Goal: Task Accomplishment & Management: Manage account settings

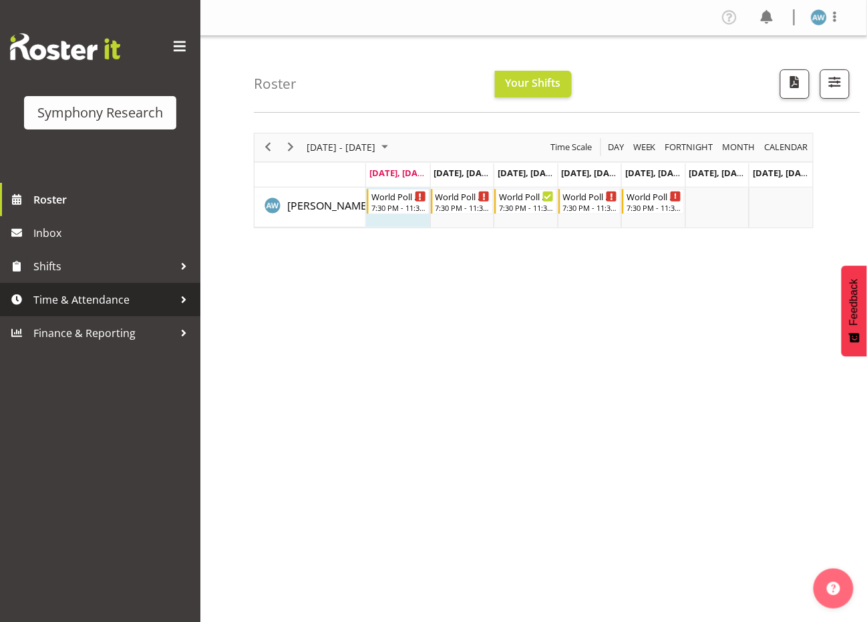
click at [98, 295] on span "Time & Attendance" at bounding box center [103, 300] width 140 height 20
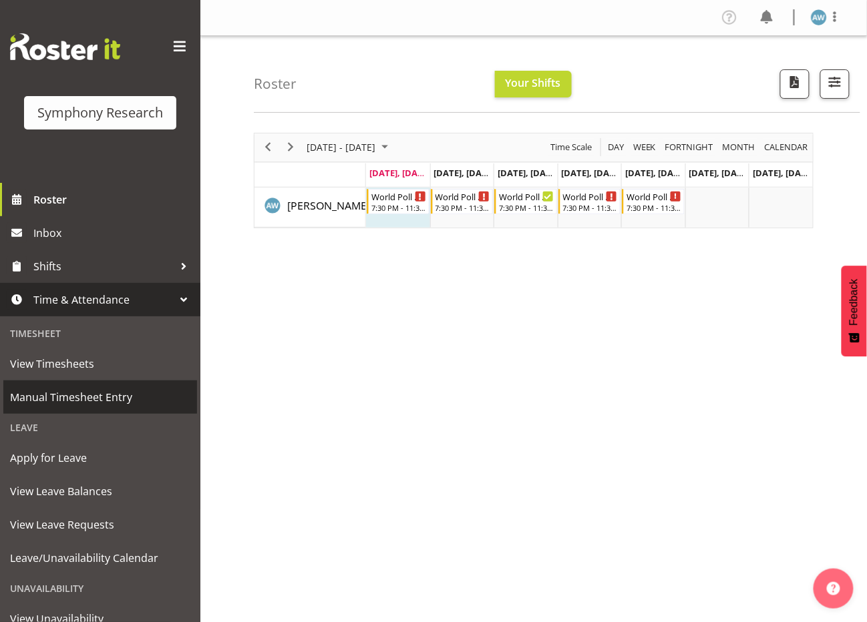
click at [107, 391] on span "Manual Timesheet Entry" at bounding box center [100, 397] width 180 height 20
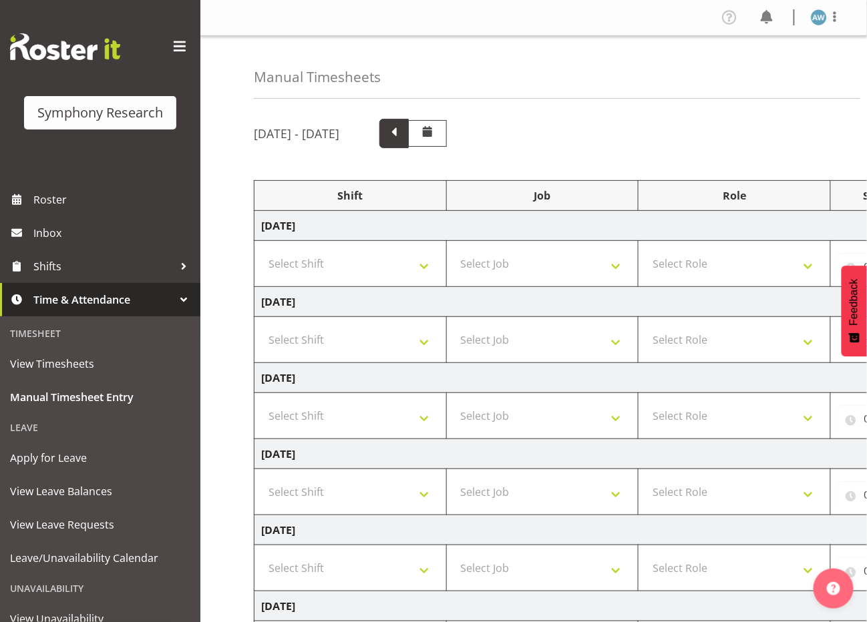
click at [403, 134] on span at bounding box center [393, 132] width 17 height 17
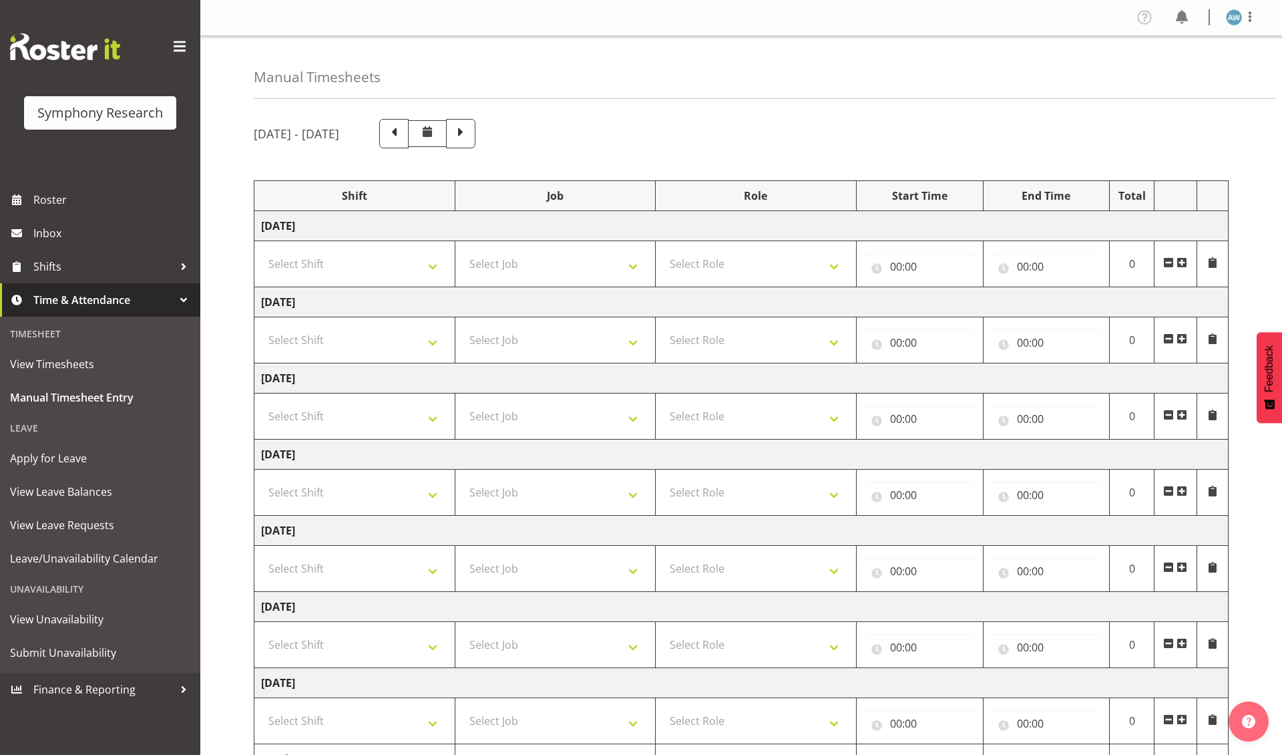
click at [866, 342] on span at bounding box center [1182, 338] width 11 height 11
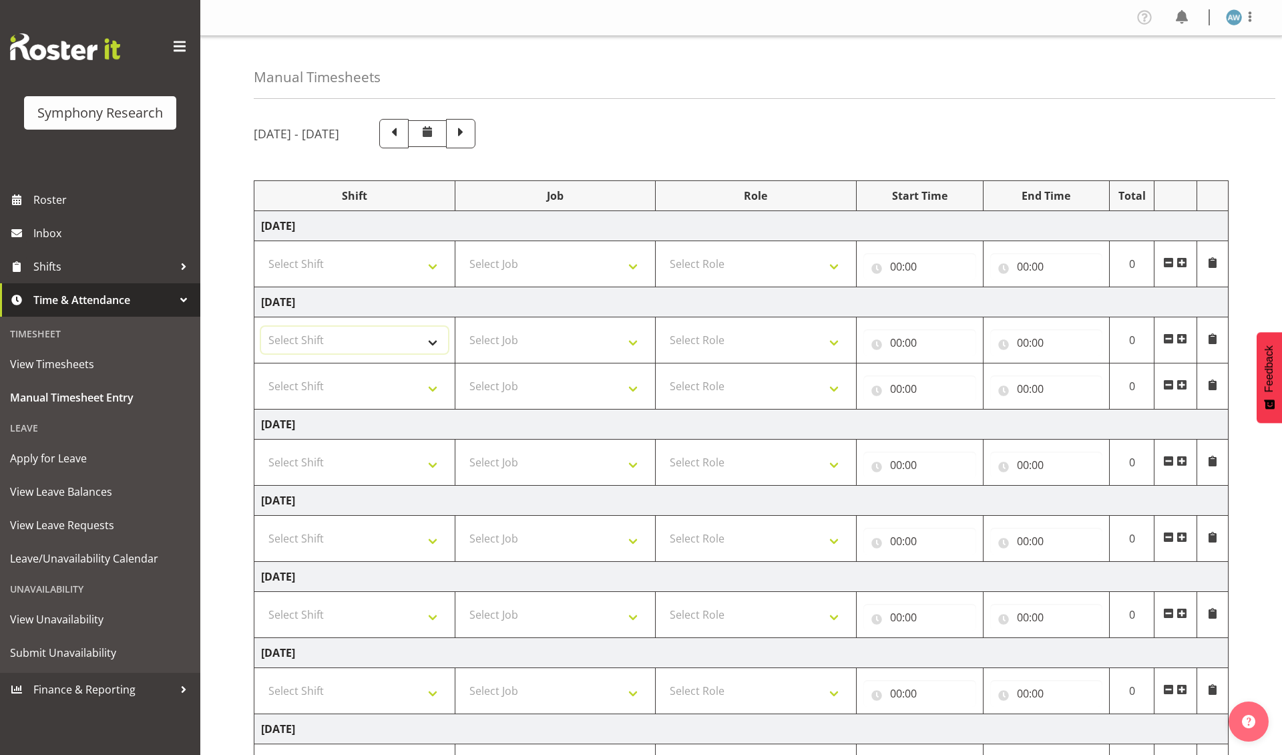
select select "57511"
select select "56692"
select select "10499"
select select "47"
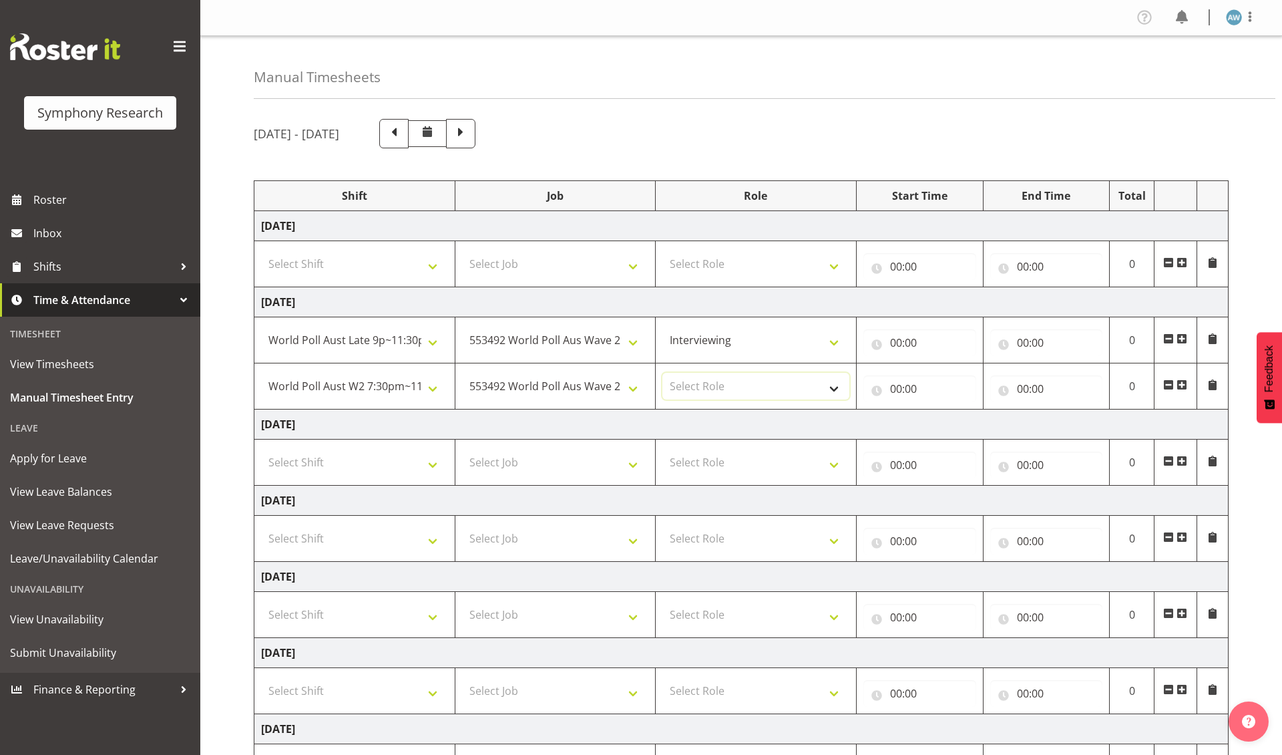
select select "47"
click at [866, 345] on input "00:00" at bounding box center [920, 342] width 113 height 27
select select "17"
type input "17:00"
click at [866, 345] on input "00:00" at bounding box center [1046, 342] width 113 height 27
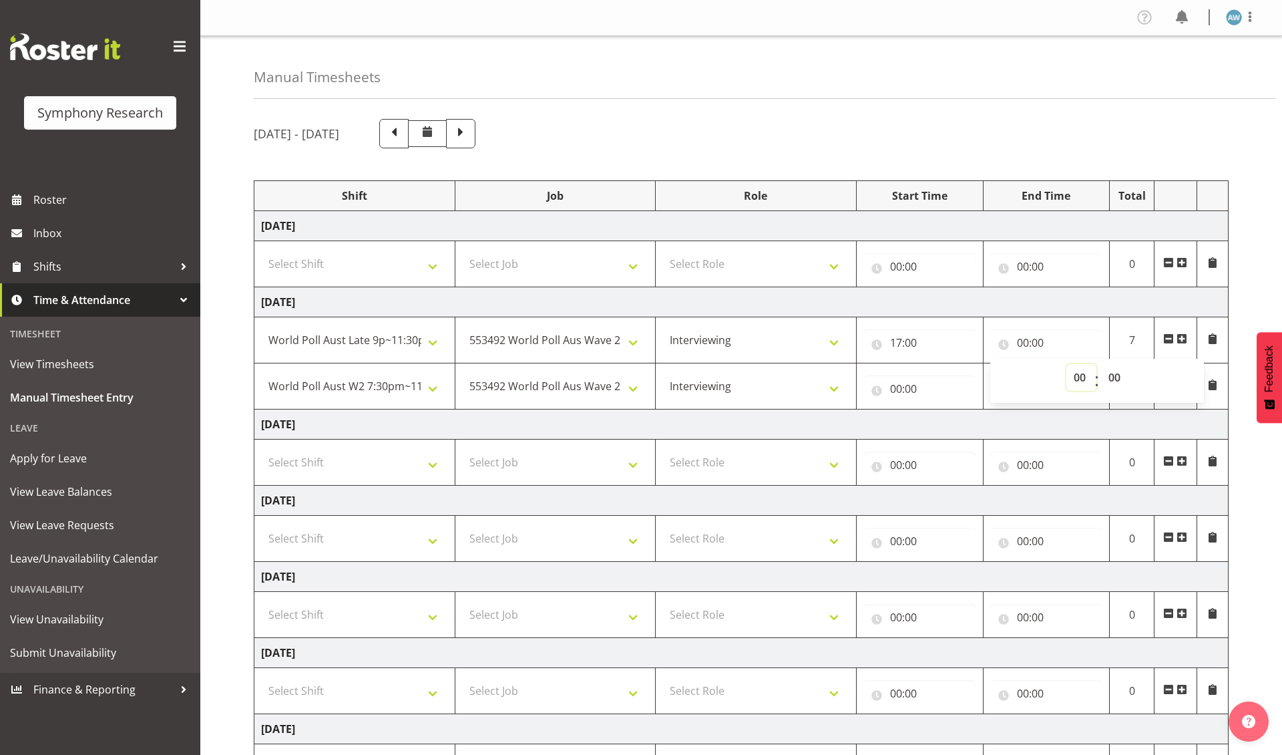
select select "20"
type input "20:00"
click at [866, 393] on input "00:00" at bounding box center [920, 388] width 113 height 27
select select "20"
type input "20:00"
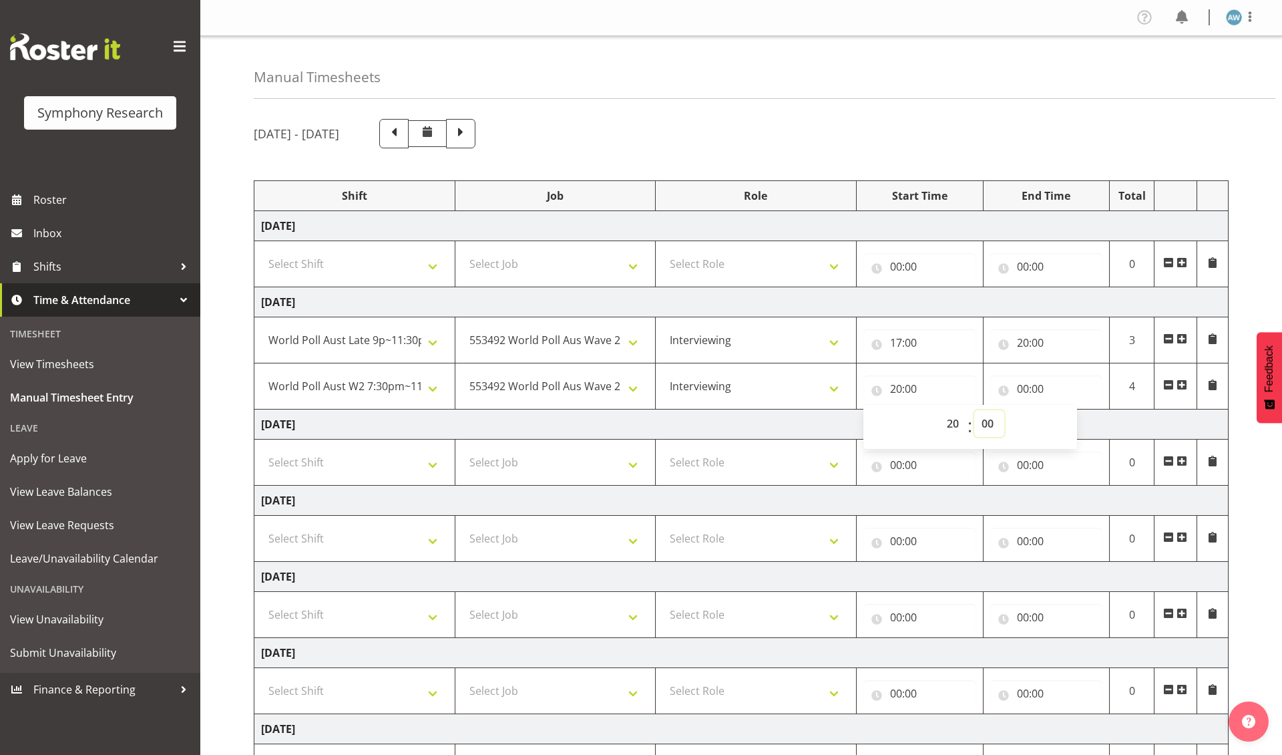
select select "45"
type input "20:45"
click at [866, 393] on input "00:00" at bounding box center [1046, 388] width 113 height 27
select select "22"
type input "22:00"
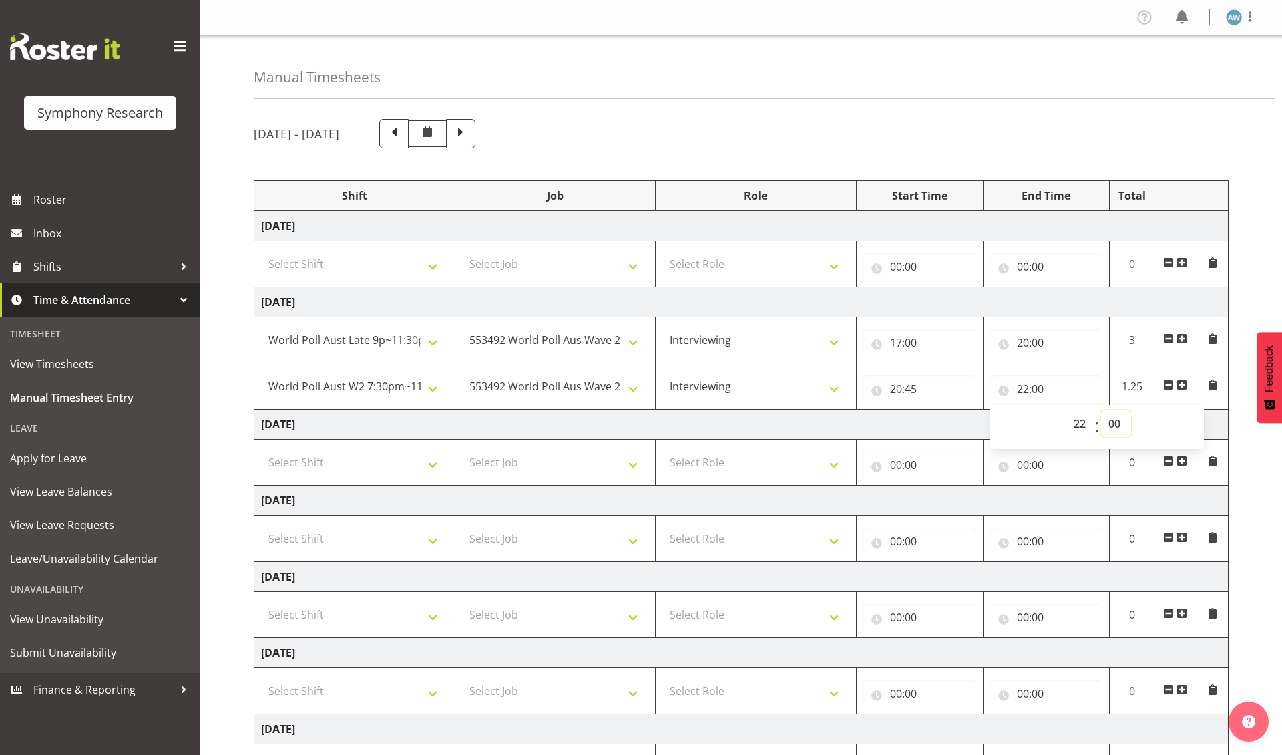
select select "30"
type input "22:30"
click at [866, 520] on div "September 22nd - September 28th 2025 Shift Job Role Start Time End Time Total M…" at bounding box center [768, 487] width 1028 height 756
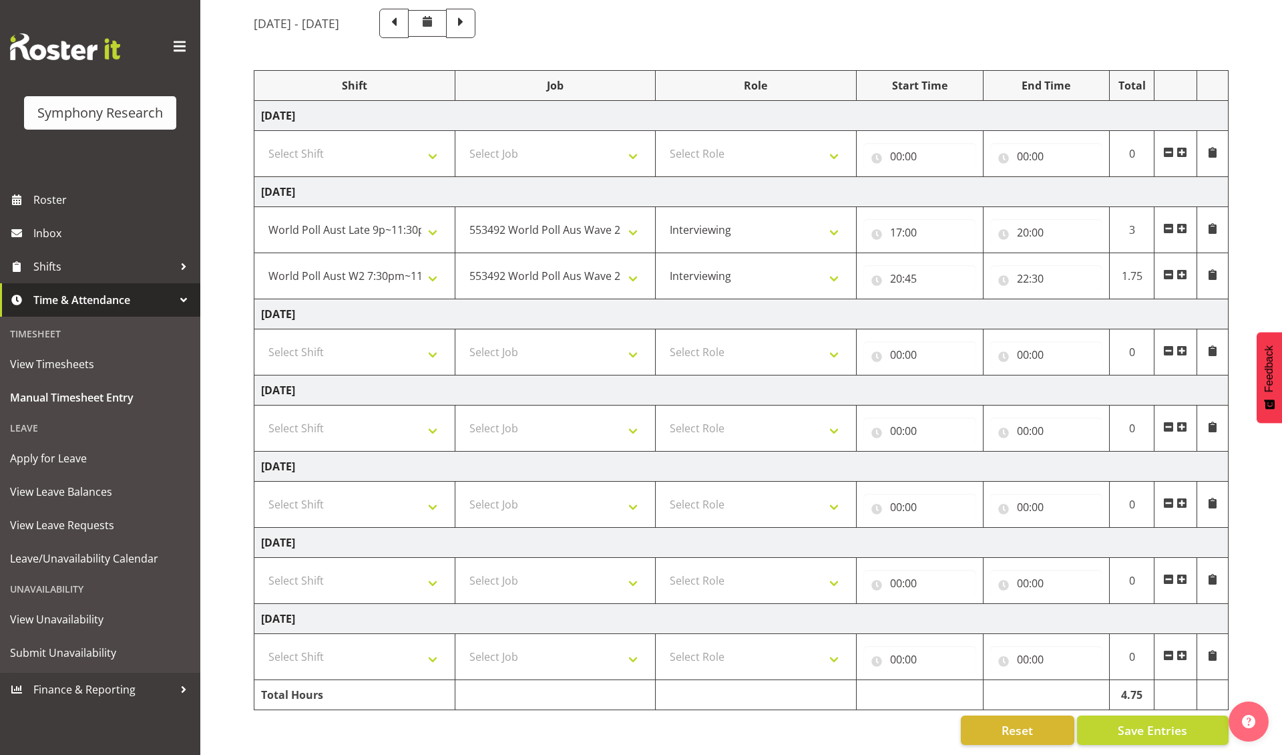
scroll to position [118, 0]
click at [866, 622] on span "Save Entries" at bounding box center [1152, 729] width 69 height 17
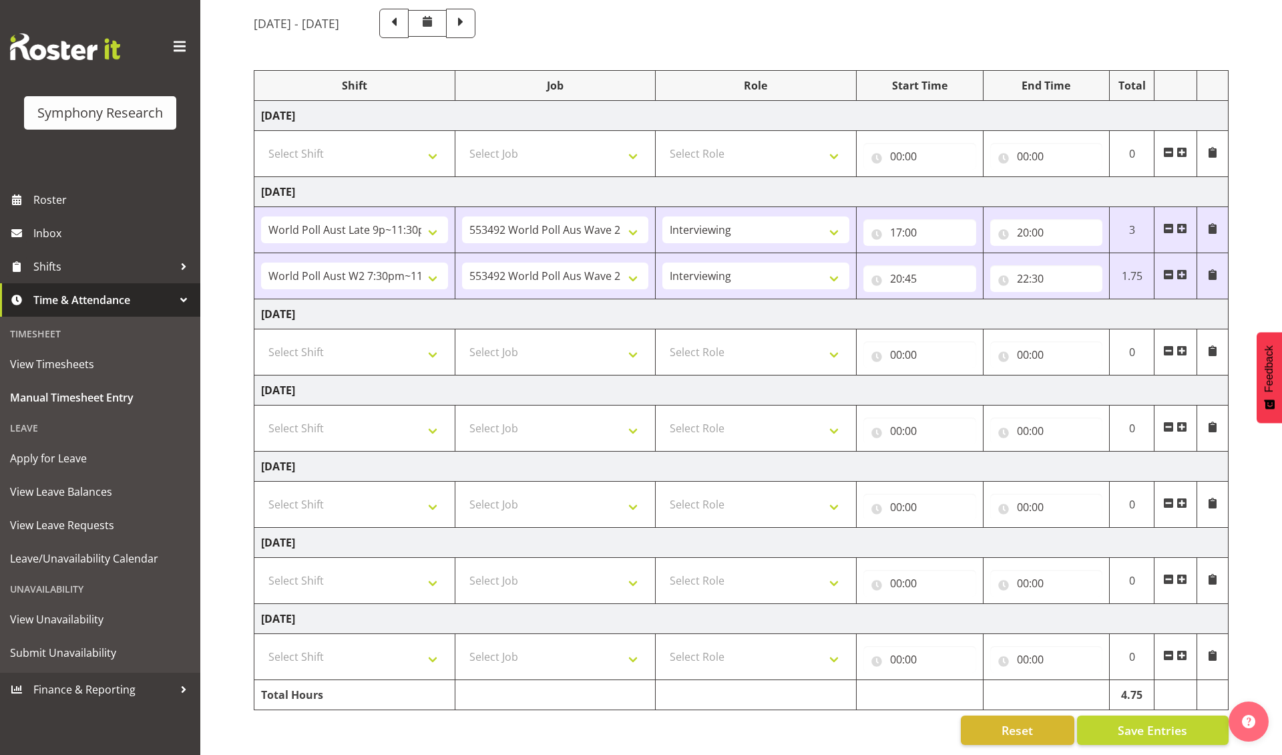
click at [866, 346] on span at bounding box center [1182, 350] width 11 height 11
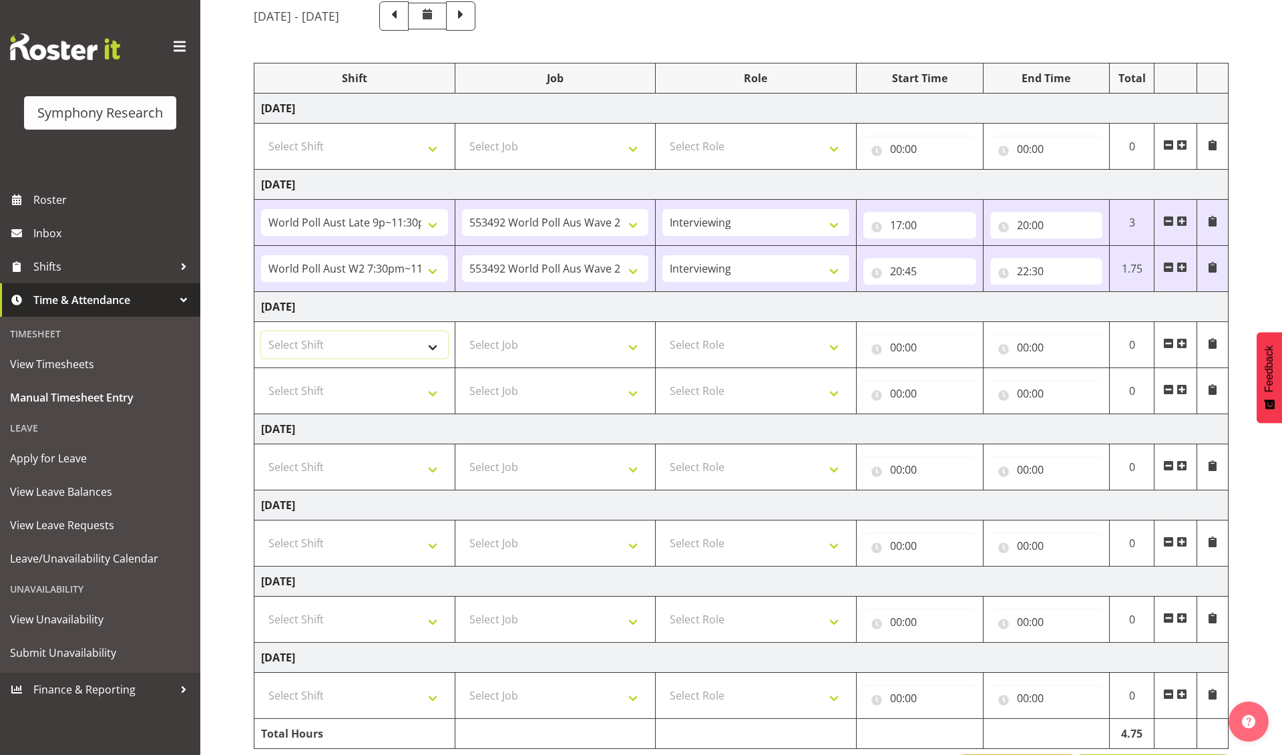
select select "57511"
select select "56692"
select select "10527"
select select "10499"
select select "47"
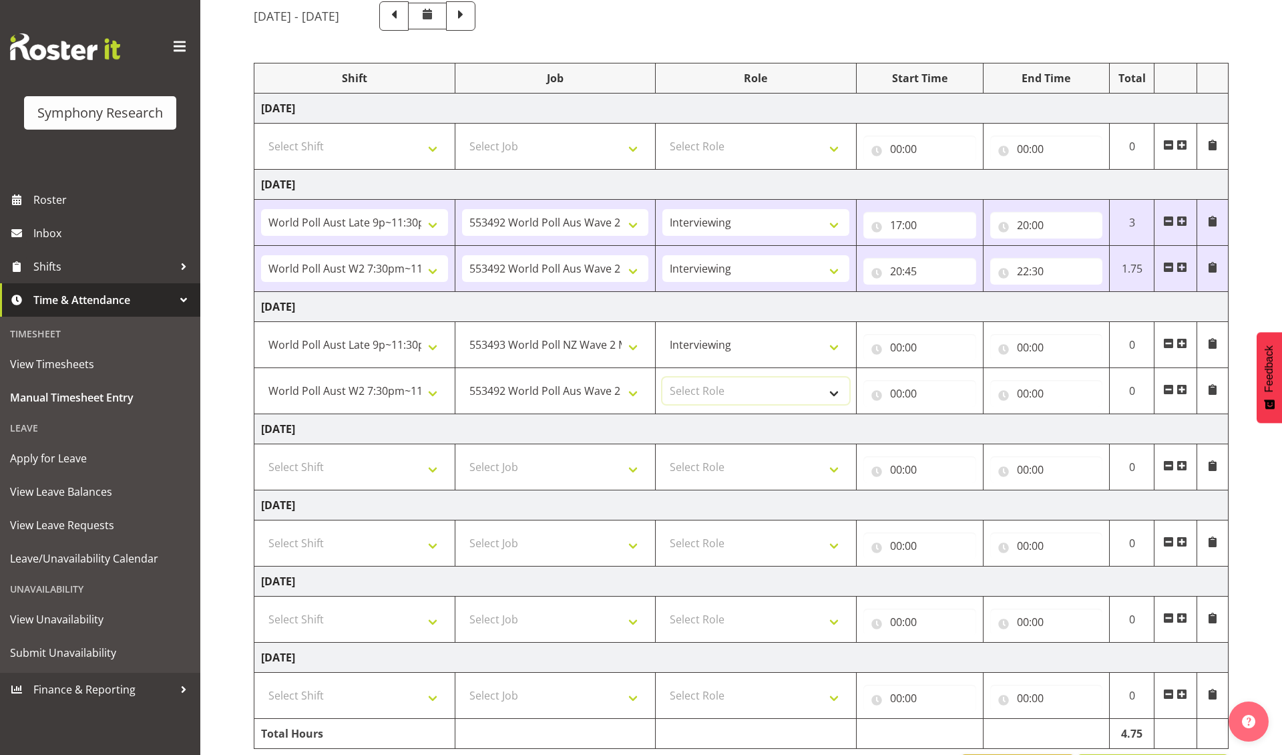
select select "47"
click at [866, 350] on input "00:00" at bounding box center [920, 347] width 113 height 27
select select "17"
type input "17:00"
click at [866, 353] on input "00:00" at bounding box center [1046, 347] width 113 height 27
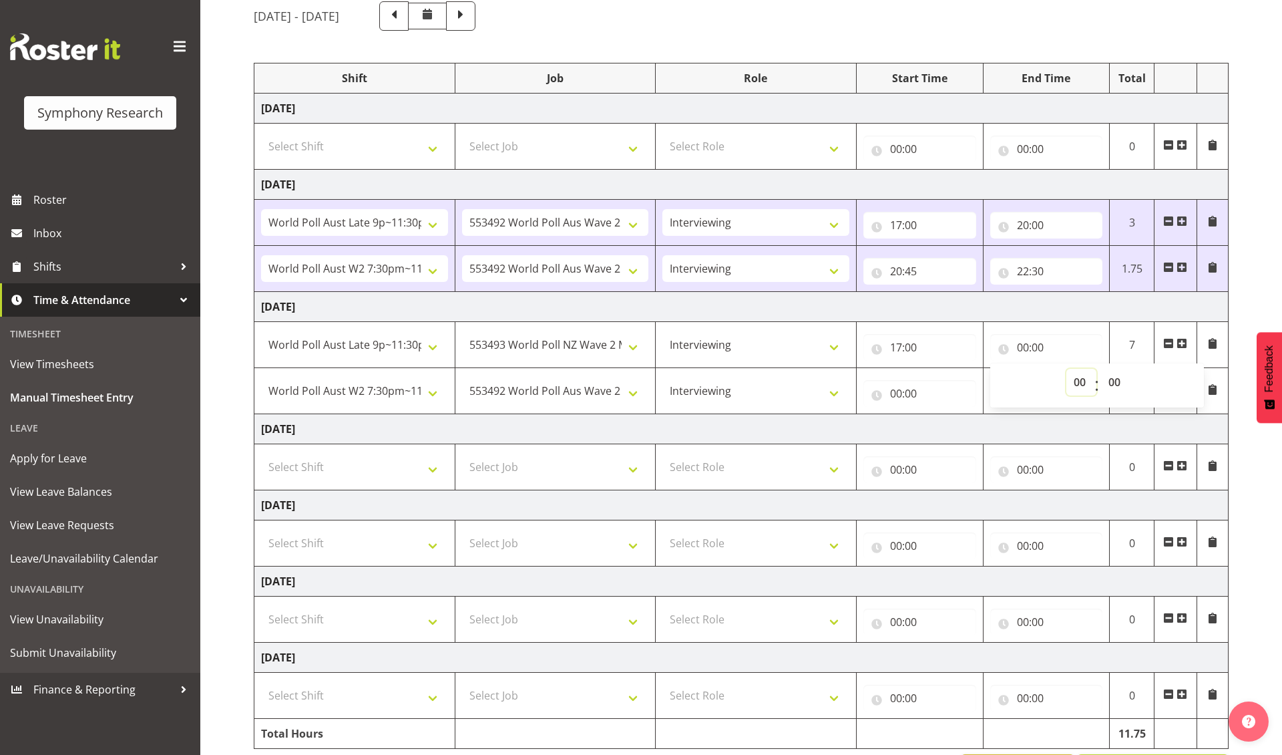
select select "20"
type input "20:00"
select select "14"
type input "20:14"
click at [866, 399] on input "00:00" at bounding box center [920, 393] width 113 height 27
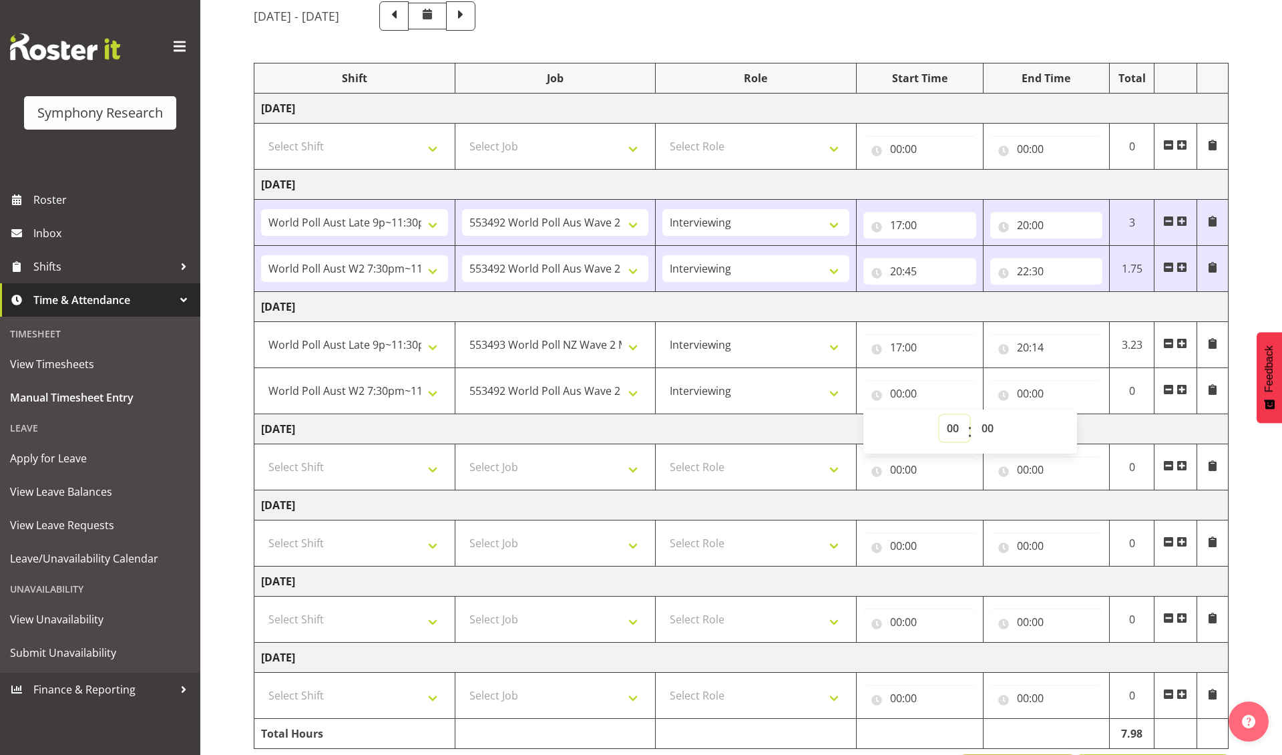
select select "21"
type input "21:00"
select select "6"
type input "21:06"
click at [866, 399] on input "00:00" at bounding box center [1046, 393] width 113 height 27
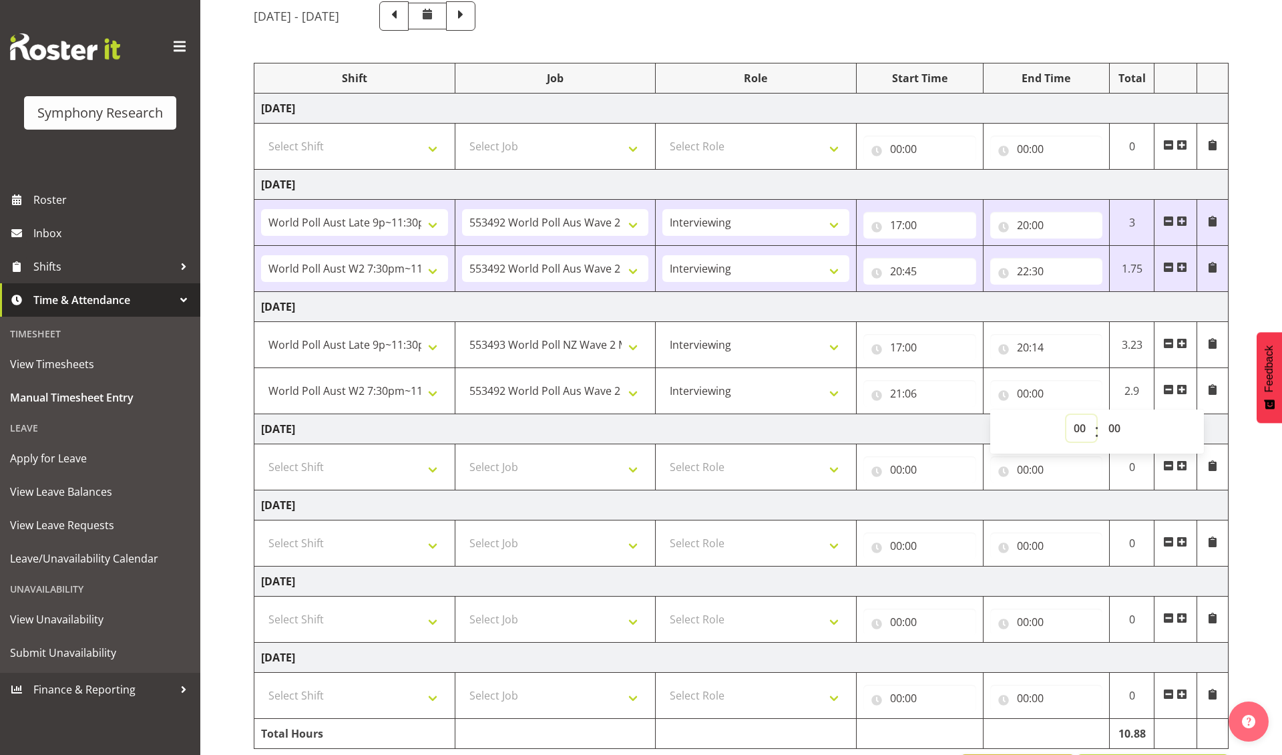
select select "22"
type input "22:00"
select select "30"
type input "22:30"
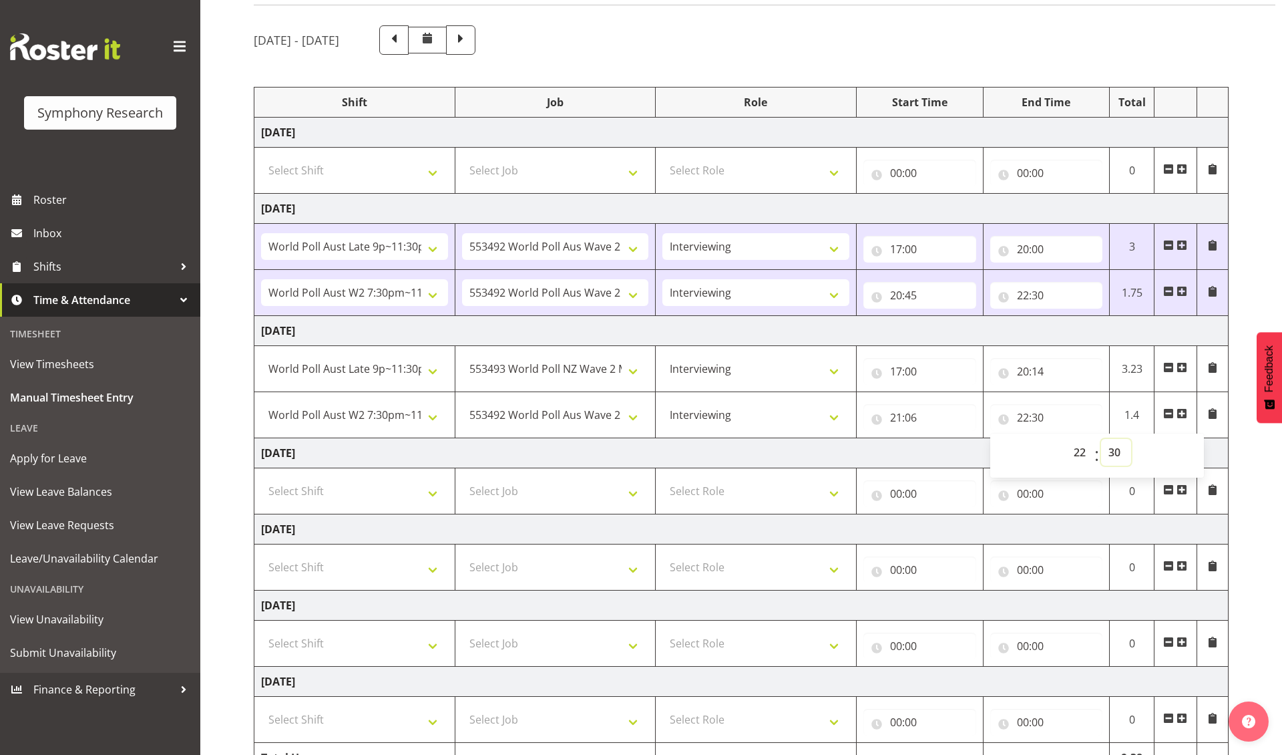
scroll to position [164, 0]
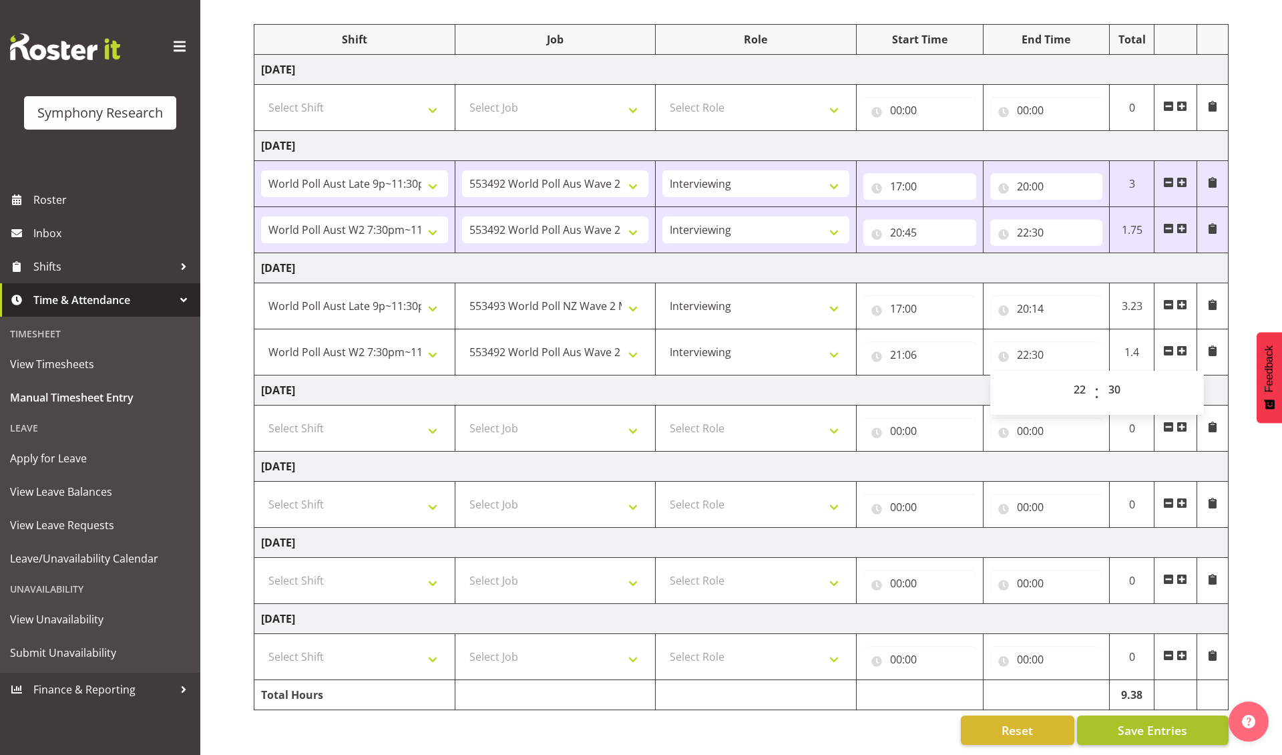
click at [866, 622] on span "Save Entries" at bounding box center [1152, 729] width 69 height 17
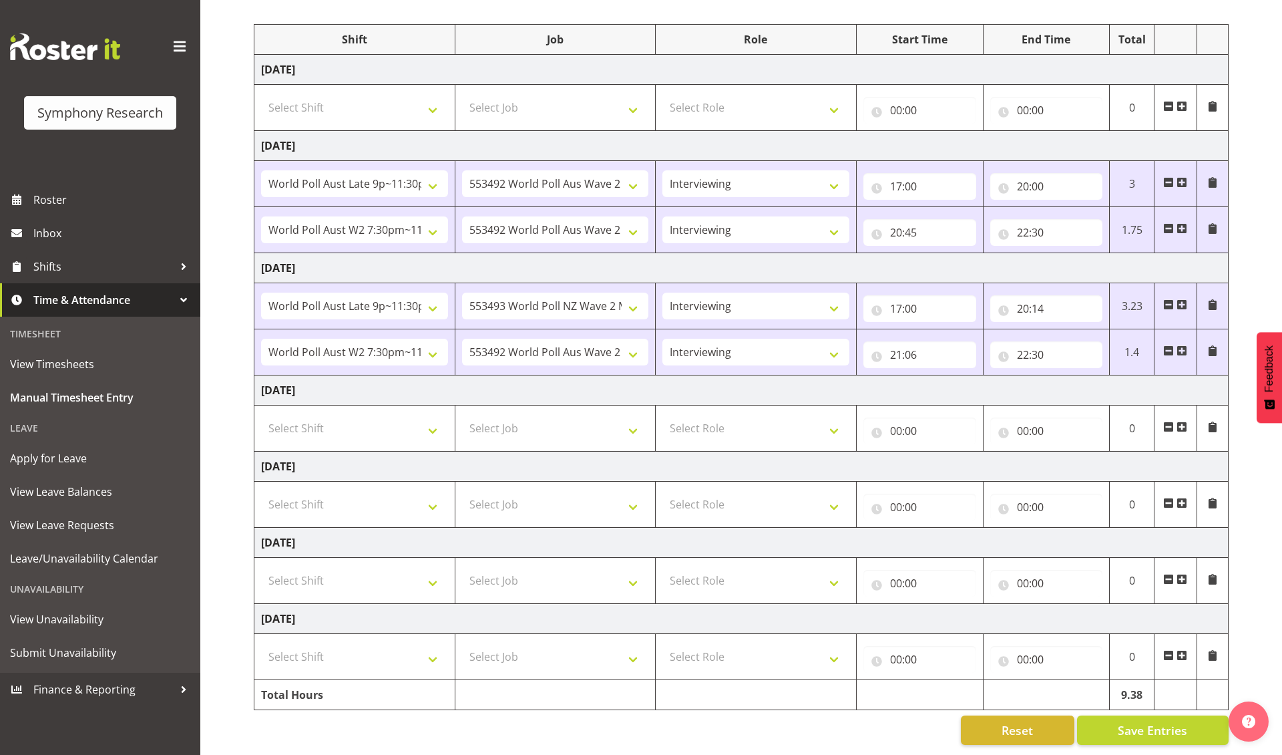
click at [866, 423] on span at bounding box center [1182, 426] width 11 height 11
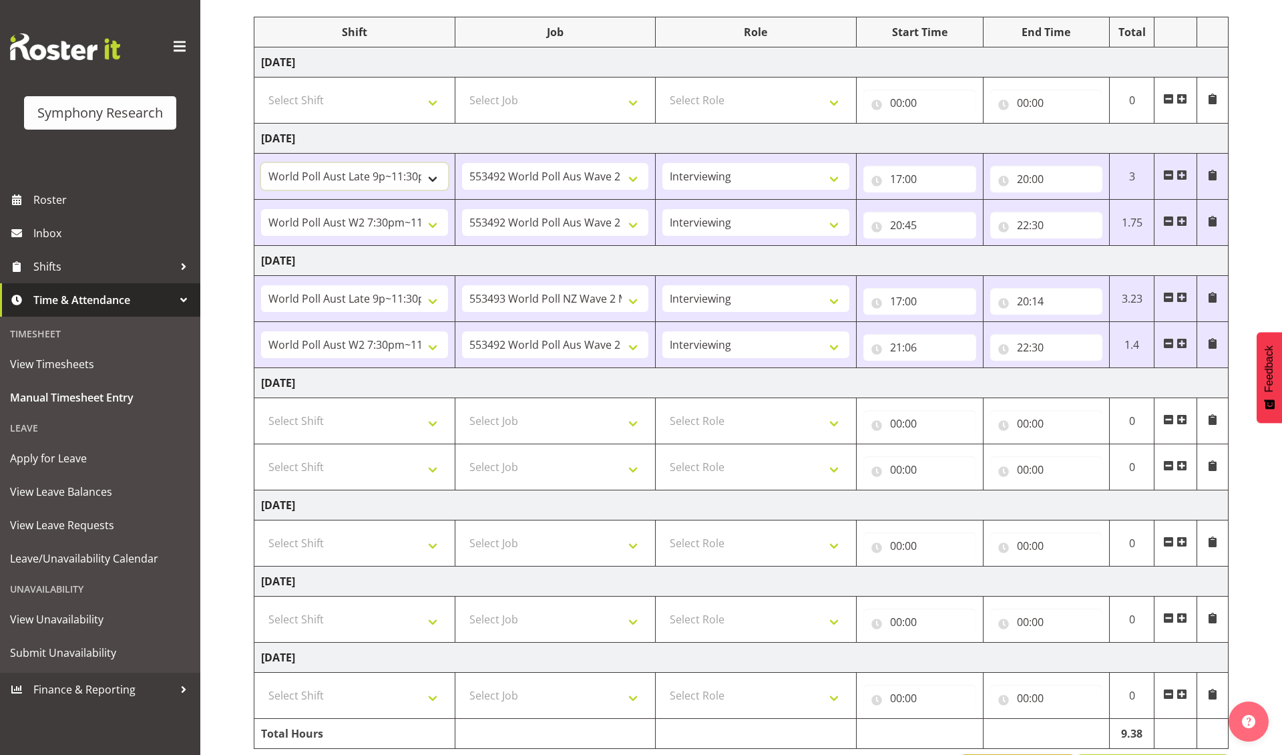
select select "56692"
select select "10527"
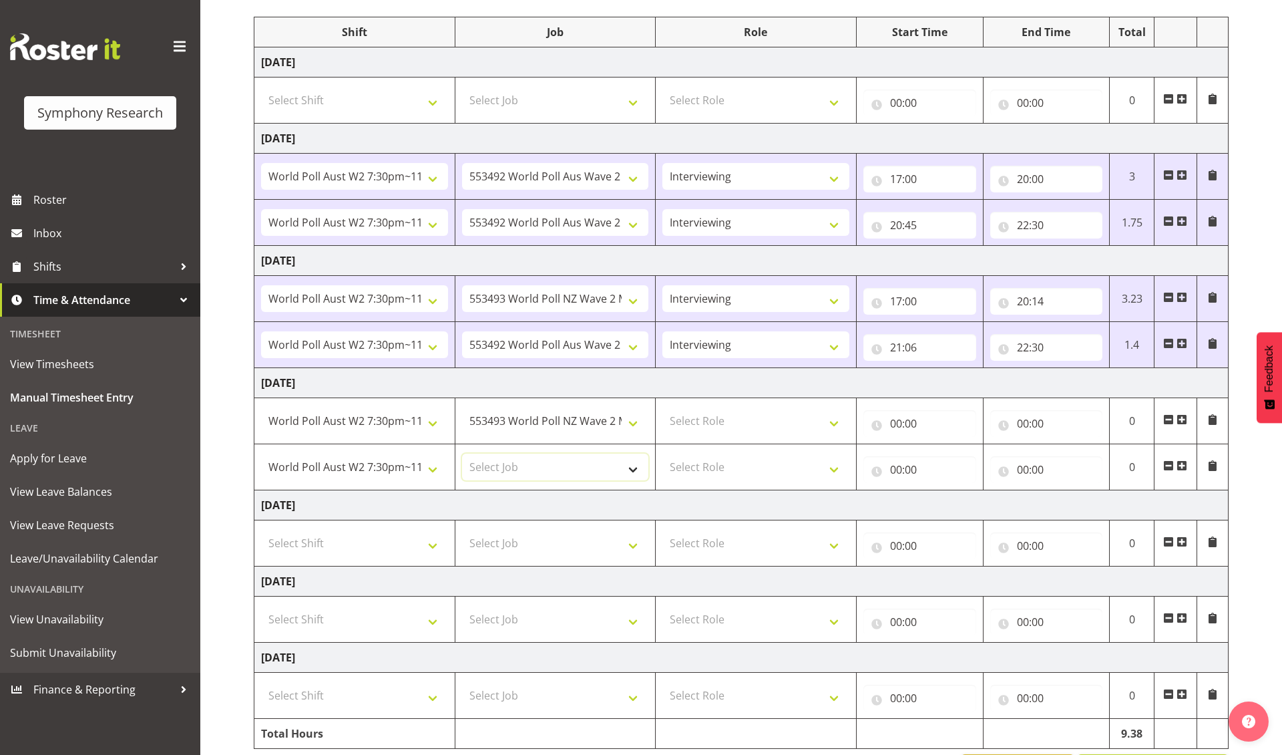
select select "10499"
select select "47"
click at [866, 428] on input "00:00" at bounding box center [920, 423] width 113 height 27
select select "17"
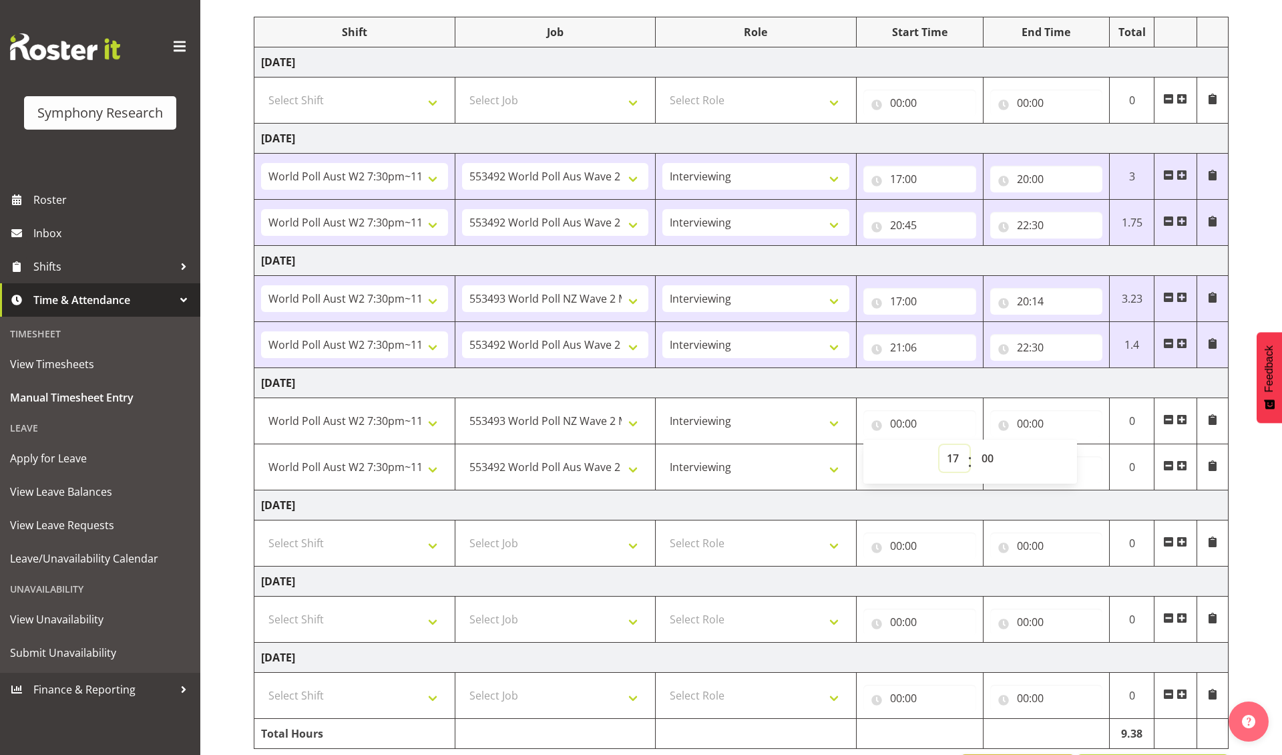
type input "17:00"
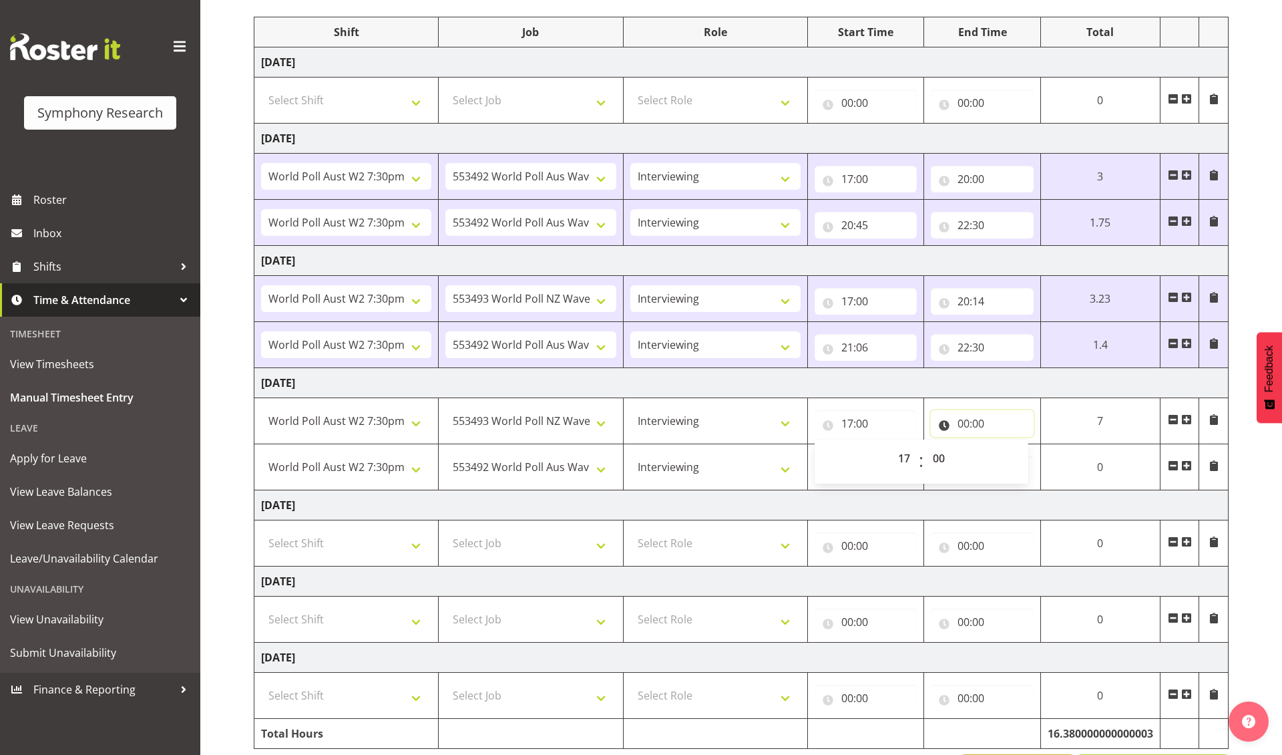
click at [866, 429] on input "00:00" at bounding box center [982, 423] width 103 height 27
select select "19"
type input "19:00"
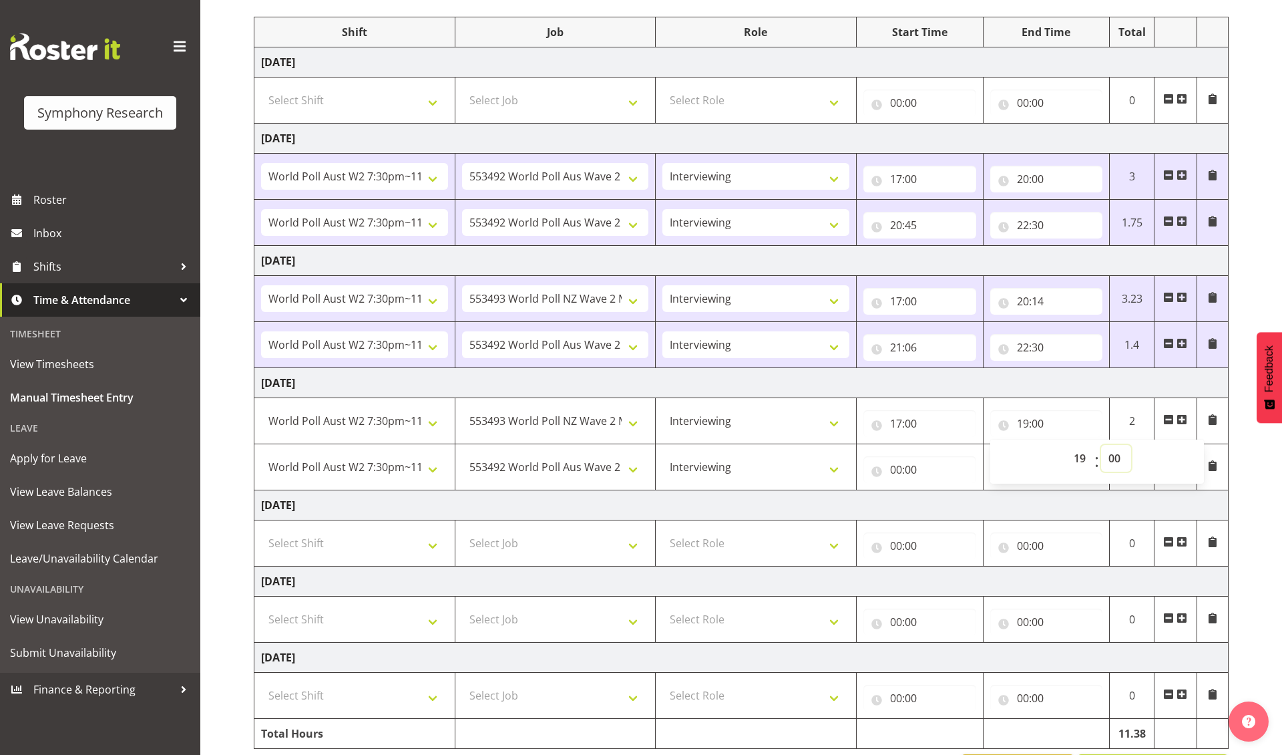
select select "40"
type input "19:40"
click at [866, 475] on input "00:00" at bounding box center [920, 469] width 113 height 27
select select "19"
type input "19:00"
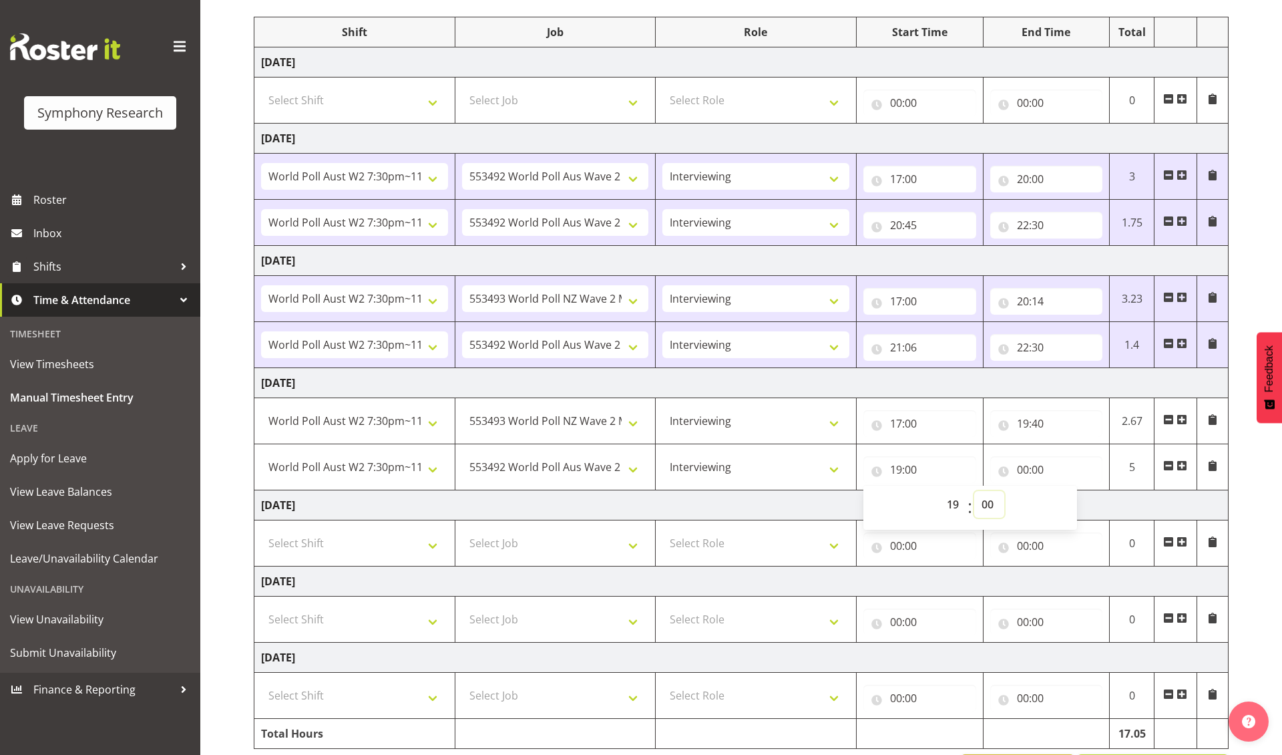
select select "40"
type input "19:40"
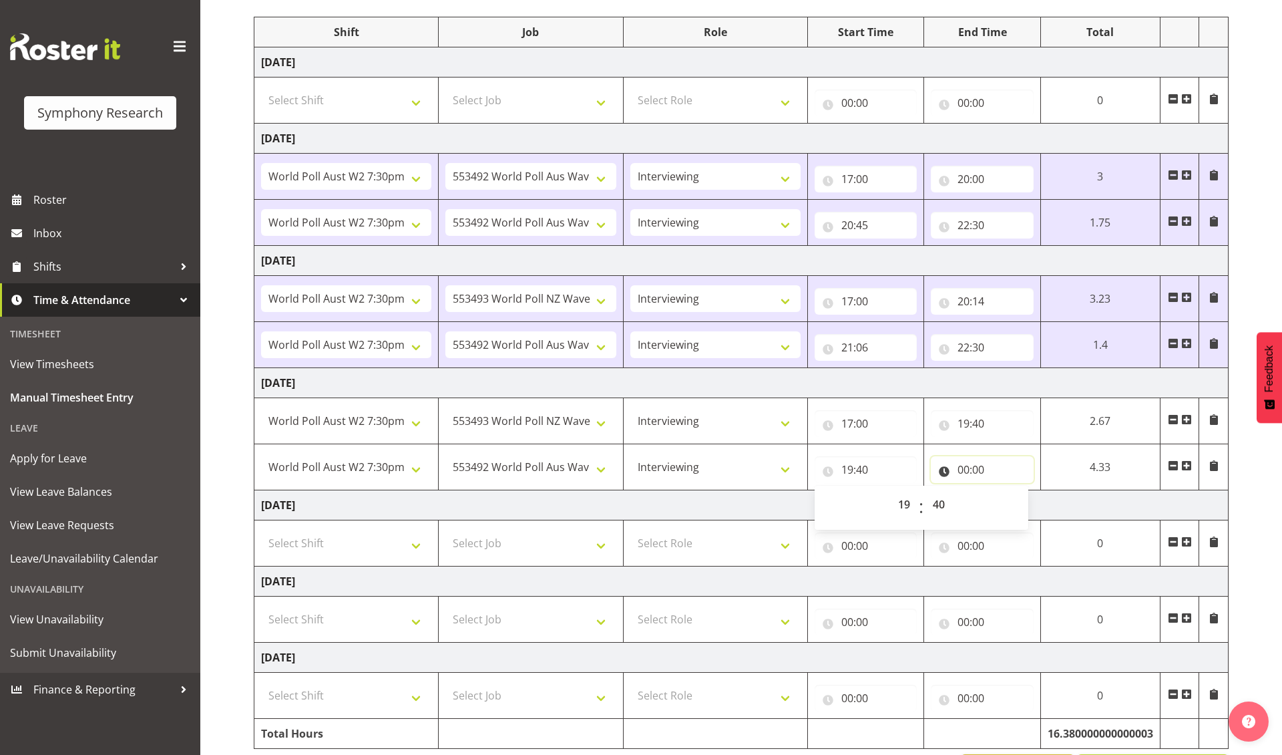
click at [866, 474] on input "00:00" at bounding box center [982, 469] width 103 height 27
select select "22"
type input "22:00"
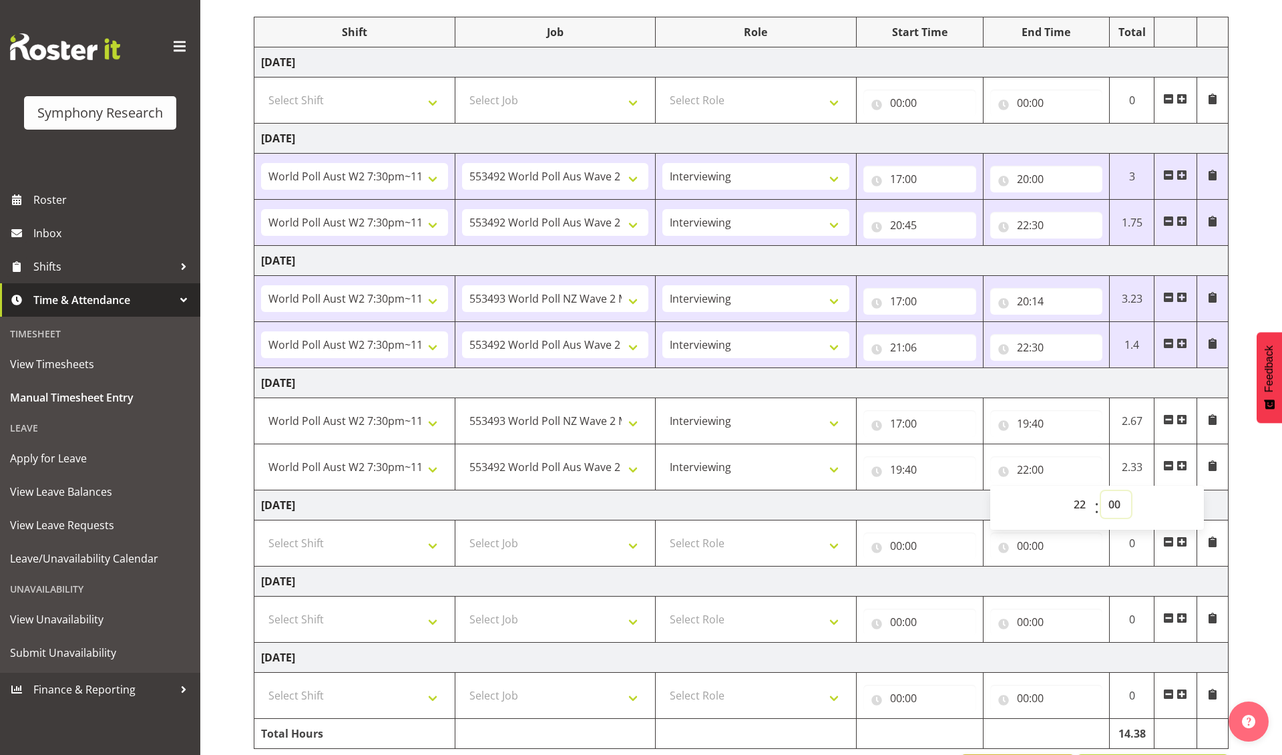
select select "30"
type input "22:30"
click at [866, 584] on div "September 22nd - September 28th 2025 Shift Job Role Start Time End Time Total M…" at bounding box center [768, 369] width 1028 height 848
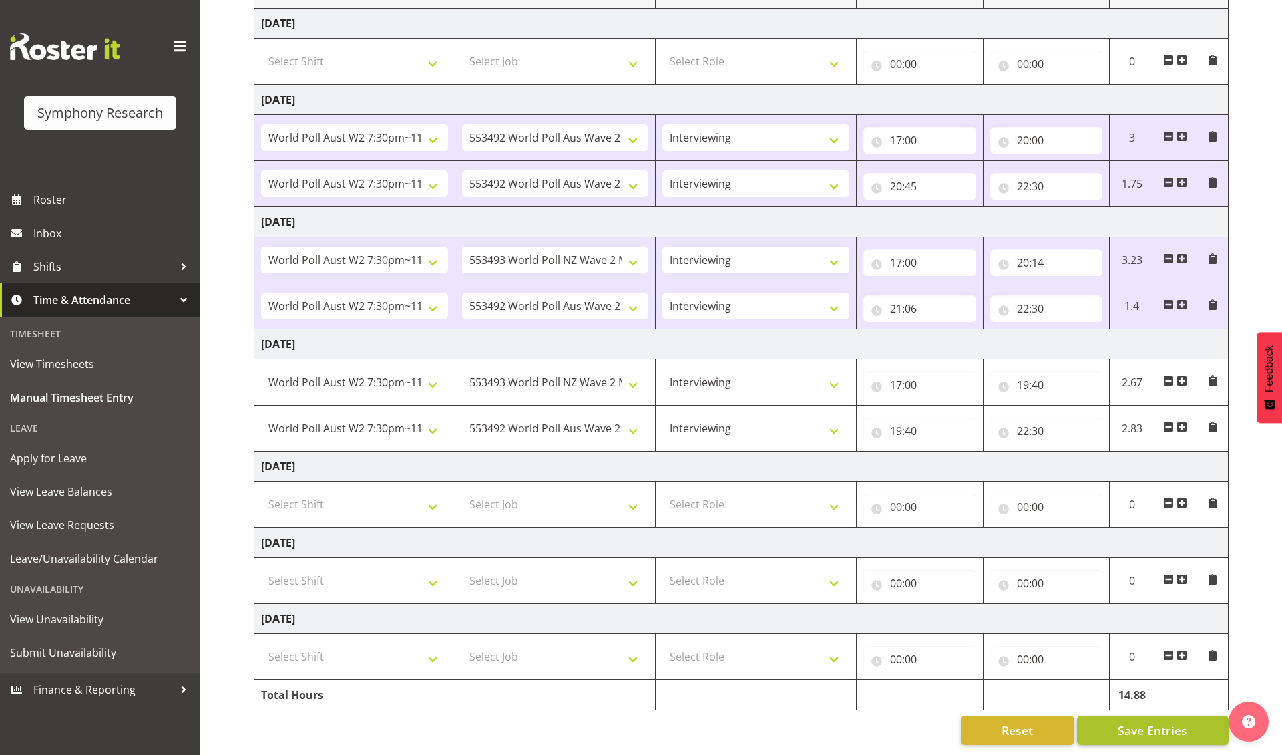
click at [866, 622] on span "Save Entries" at bounding box center [1152, 729] width 69 height 17
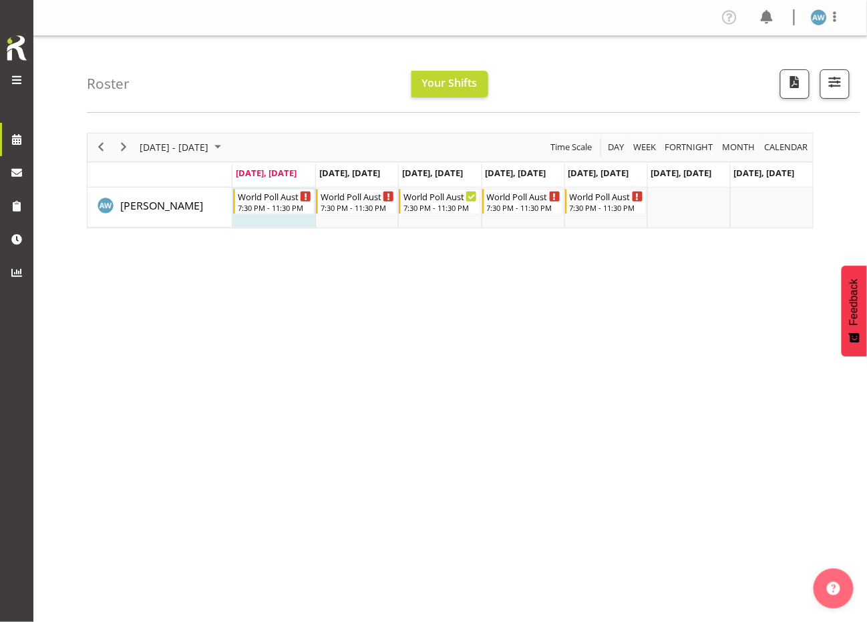
click at [16, 76] on span at bounding box center [17, 80] width 16 height 16
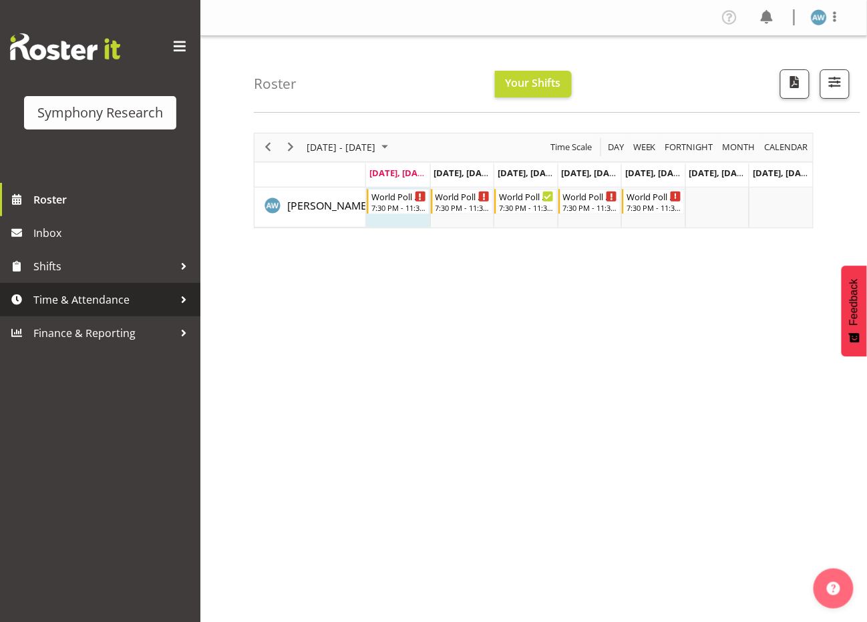
click at [104, 297] on span "Time & Attendance" at bounding box center [103, 300] width 140 height 20
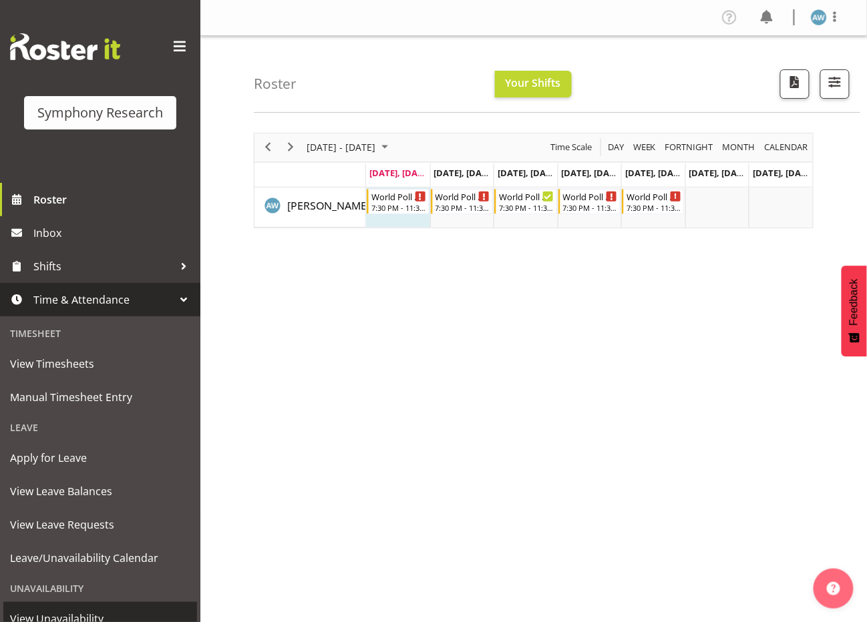
click at [71, 613] on span "View Unavailability" at bounding box center [100, 619] width 180 height 20
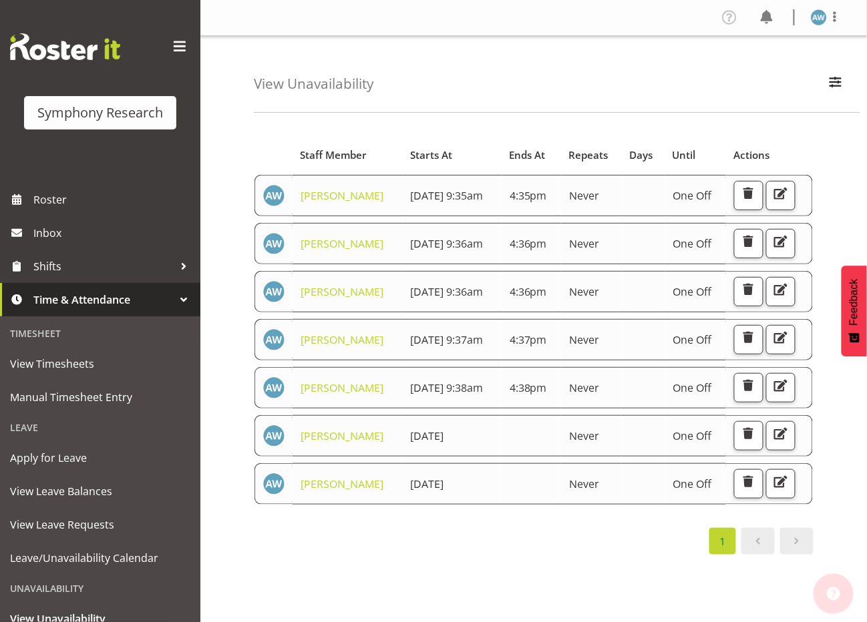
click at [851, 182] on div "Starts At Staff Member Starts At Ends At Repeats Days Until Actions [PERSON_NAM…" at bounding box center [560, 390] width 613 height 534
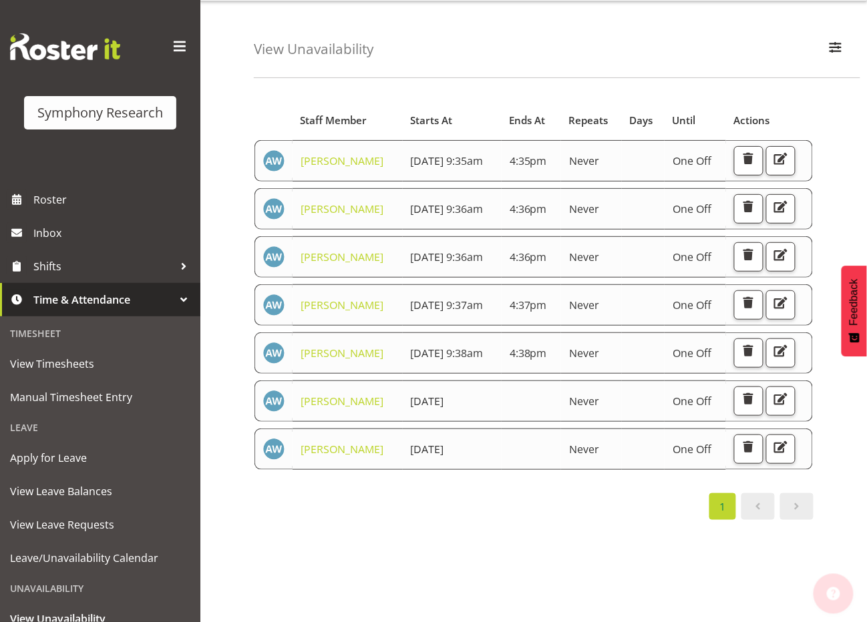
scroll to position [170, 0]
click at [757, 408] on span "button" at bounding box center [748, 399] width 17 height 17
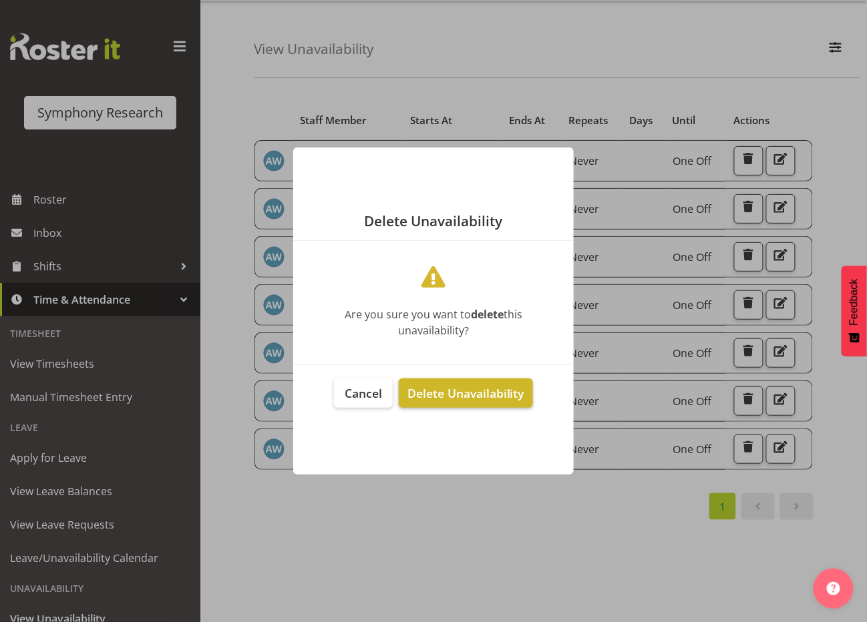
click at [465, 395] on span "Delete Unavailability" at bounding box center [465, 393] width 117 height 16
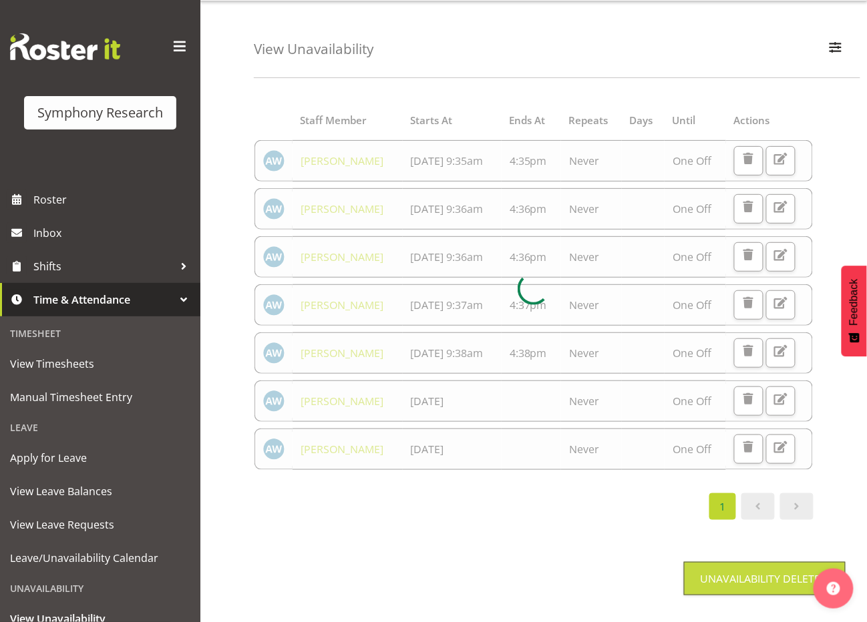
scroll to position [92, 0]
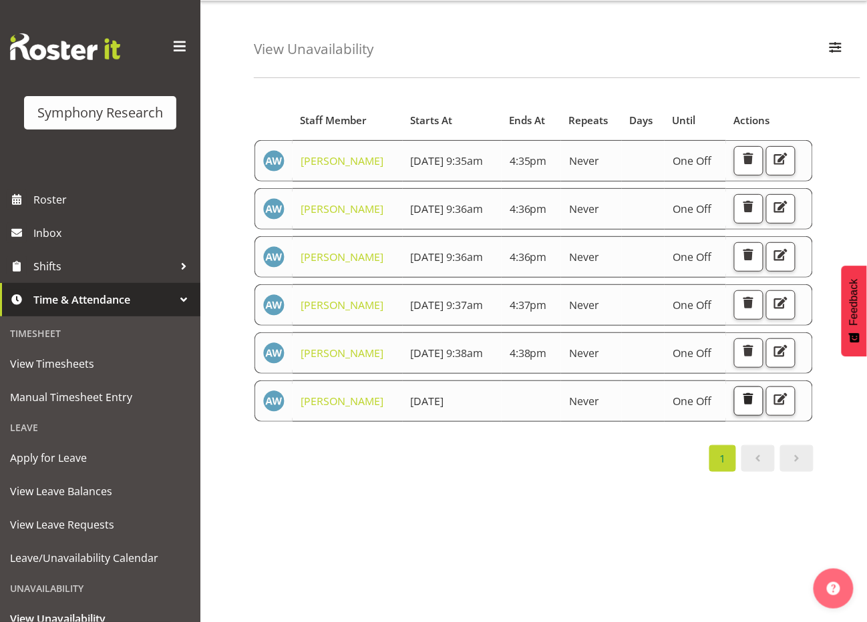
click at [757, 408] on span "button" at bounding box center [748, 399] width 17 height 17
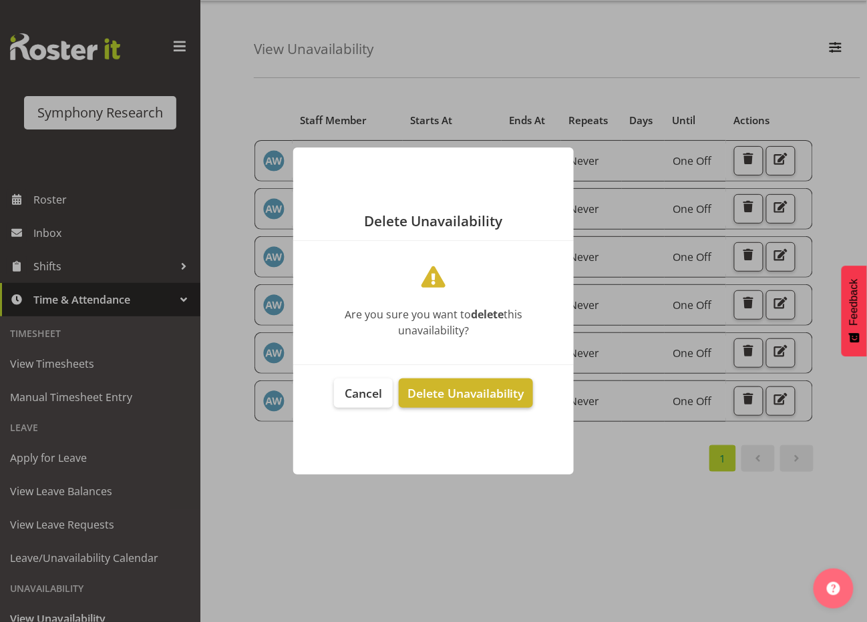
click at [484, 391] on span "Delete Unavailability" at bounding box center [465, 393] width 117 height 16
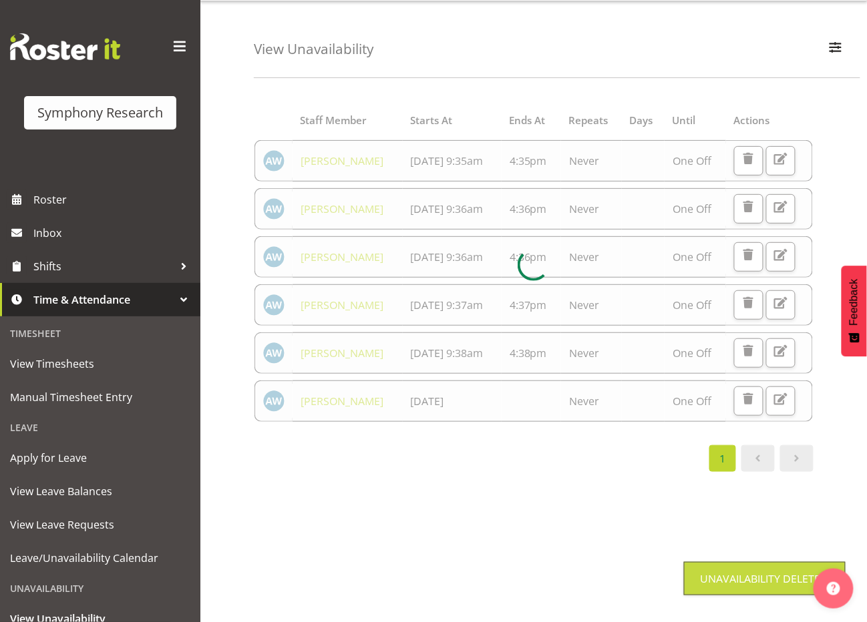
scroll to position [38, 0]
